Goal: Task Accomplishment & Management: Manage account settings

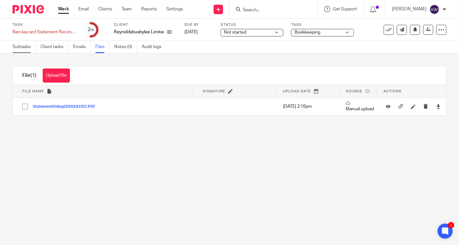
click at [24, 46] on link "Subtasks" at bounding box center [24, 47] width 23 height 12
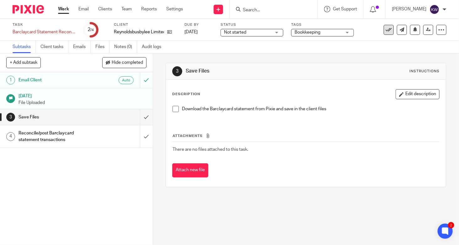
click at [386, 30] on icon at bounding box center [389, 30] width 6 height 6
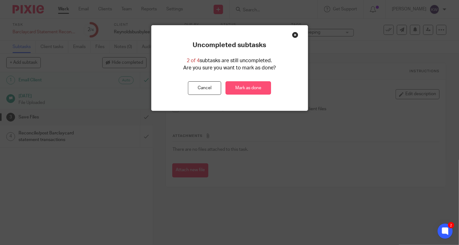
click at [245, 88] on link "Mark as done" at bounding box center [249, 87] width 46 height 13
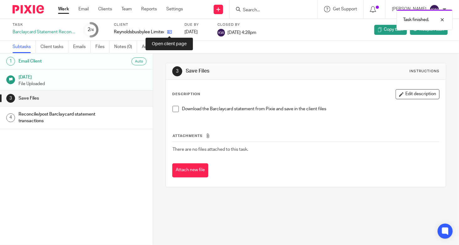
click at [169, 32] on icon at bounding box center [169, 32] width 5 height 5
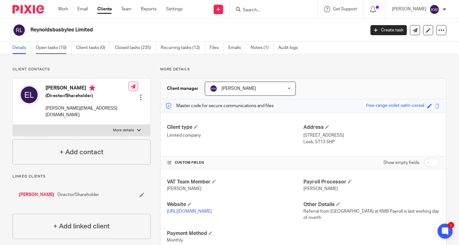
click at [44, 49] on link "Open tasks (10)" at bounding box center [54, 48] width 36 height 12
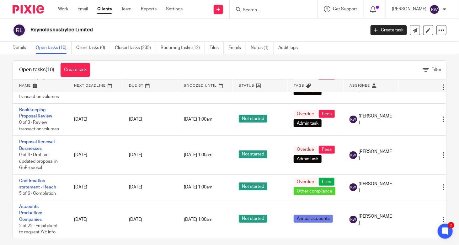
scroll to position [13, 0]
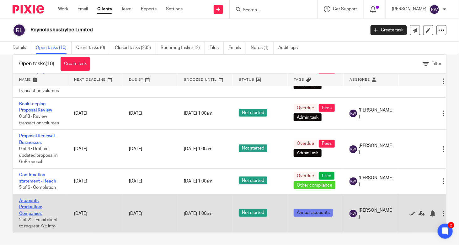
click at [30, 202] on link "Accounts Production: Companies" at bounding box center [30, 206] width 23 height 17
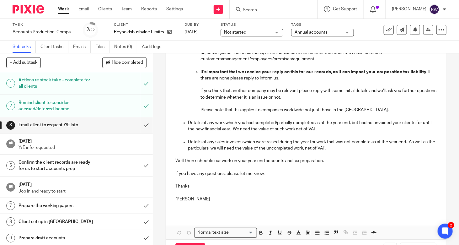
scroll to position [220, 0]
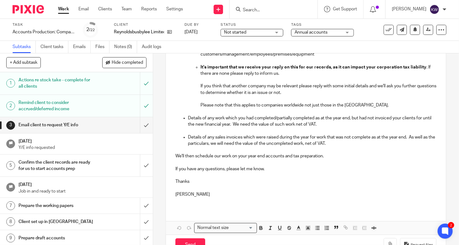
click at [343, 147] on p "Details of any sales invoices which were raised during the year for work that w…" at bounding box center [312, 140] width 249 height 13
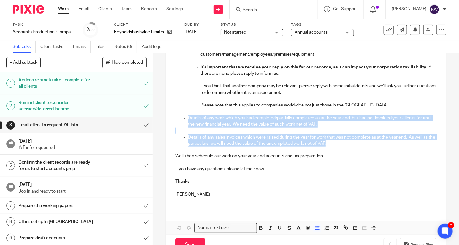
drag, startPoint x: 339, startPoint y: 149, endPoint x: 165, endPoint y: 124, distance: 176.0
click at [166, 124] on div "Hi Elaine I hope you're well. As your year end has now passed, can you please u…" at bounding box center [306, 57] width 280 height 304
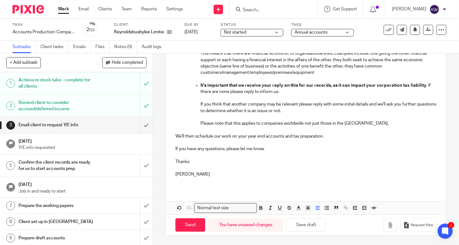
scroll to position [206, 0]
click at [315, 224] on button "Save draft" at bounding box center [307, 224] width 40 height 13
click at [274, 11] on input "Search" at bounding box center [270, 11] width 57 height 6
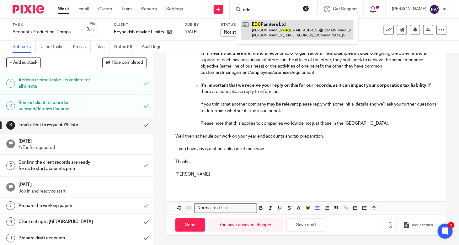
type input "edc"
click at [276, 28] on link at bounding box center [297, 29] width 113 height 19
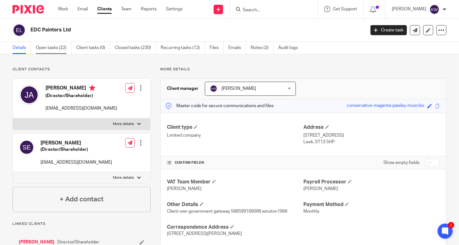
click at [53, 49] on link "Open tasks (22)" at bounding box center [54, 48] width 36 height 12
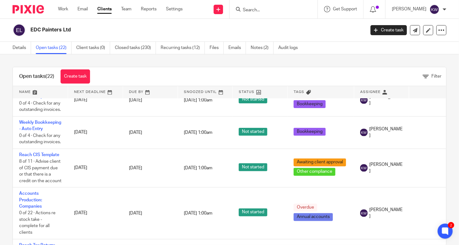
scroll to position [585, 0]
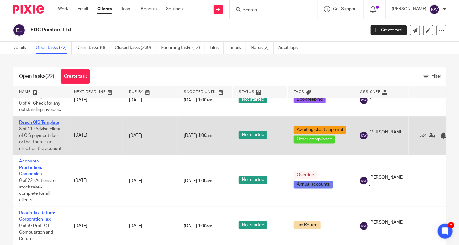
click at [49, 121] on link "Reach CIS Template" at bounding box center [39, 123] width 40 height 4
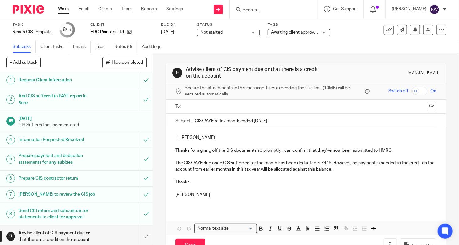
click at [288, 197] on p "Karen" at bounding box center [305, 194] width 261 height 6
click at [269, 108] on input "text" at bounding box center [306, 106] width 238 height 7
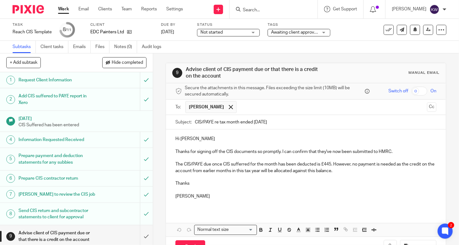
click at [271, 183] on p "Thanks" at bounding box center [305, 183] width 261 height 6
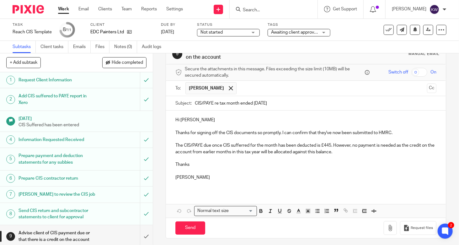
scroll to position [20, 0]
click at [191, 228] on input "Send" at bounding box center [190, 226] width 30 height 13
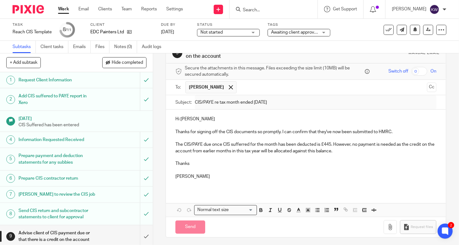
type input "Sent"
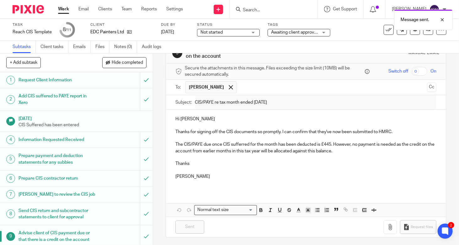
click at [294, 33] on span "Awaiting client approval + 1" at bounding box center [297, 32] width 53 height 4
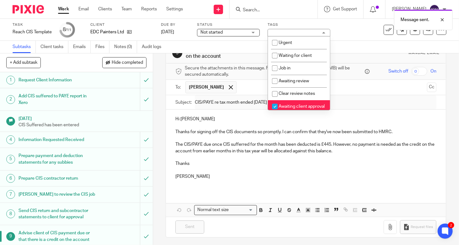
click at [276, 107] on input "checkbox" at bounding box center [275, 106] width 12 height 12
checkbox input "false"
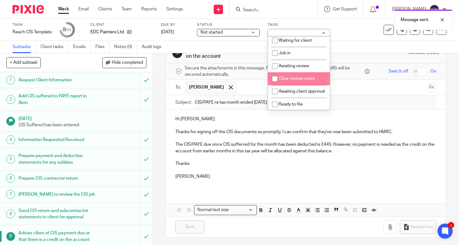
scroll to position [31, 0]
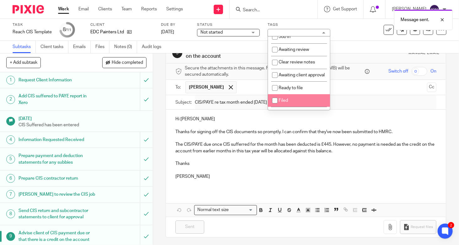
click at [275, 106] on input "checkbox" at bounding box center [275, 100] width 12 height 12
checkbox input "true"
click at [273, 141] on p "The CIS/PAYE due once CIS sufferred for the month has been deducted is £445. Ho…" at bounding box center [305, 147] width 261 height 13
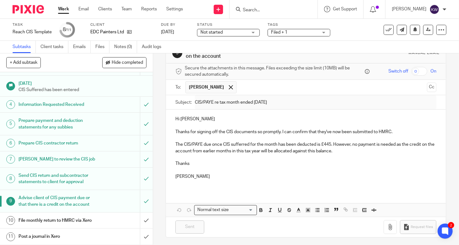
scroll to position [40, 0]
click at [140, 218] on input "submit" at bounding box center [76, 221] width 153 height 16
